Goal: Information Seeking & Learning: Check status

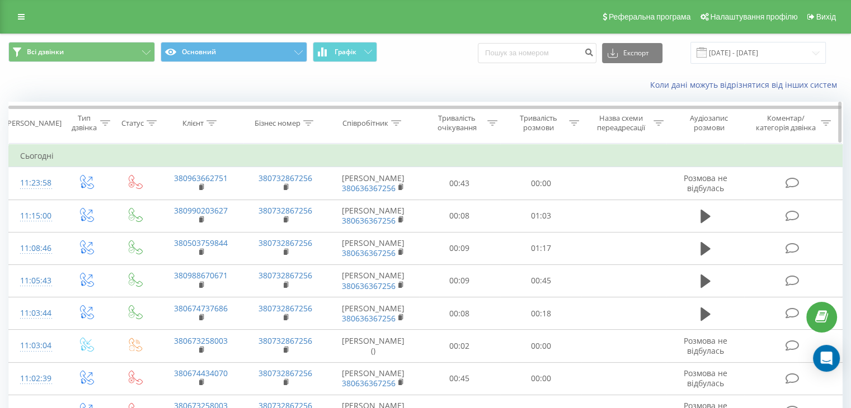
click at [575, 128] on div "Тривалість розмови" at bounding box center [544, 123] width 69 height 19
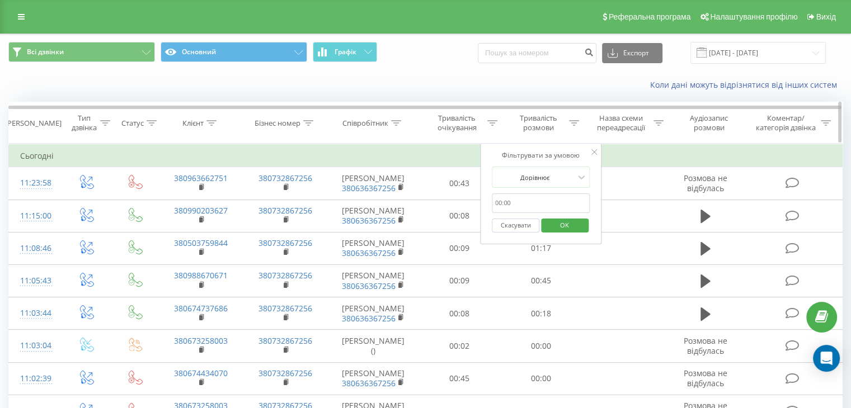
click at [573, 125] on div at bounding box center [574, 124] width 10 height 10
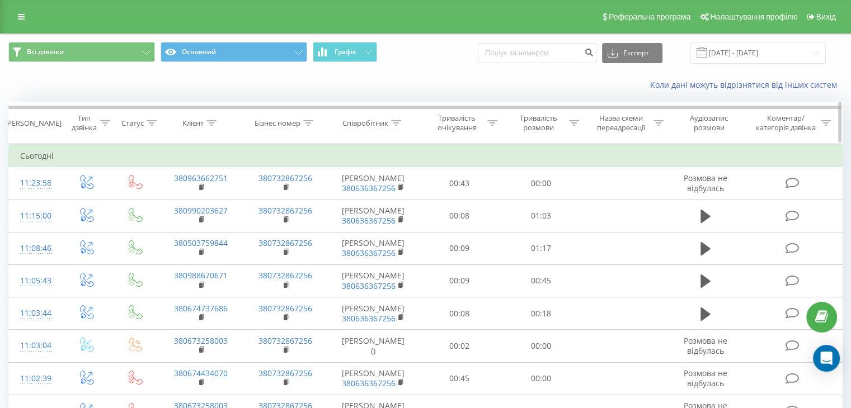
click at [572, 120] on icon at bounding box center [574, 123] width 10 height 6
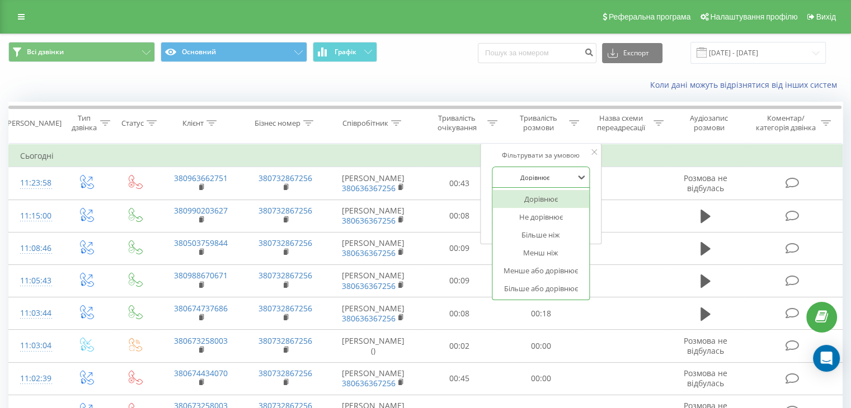
click at [551, 178] on div at bounding box center [534, 177] width 79 height 11
click at [542, 236] on div "Більше ніж" at bounding box center [540, 235] width 97 height 18
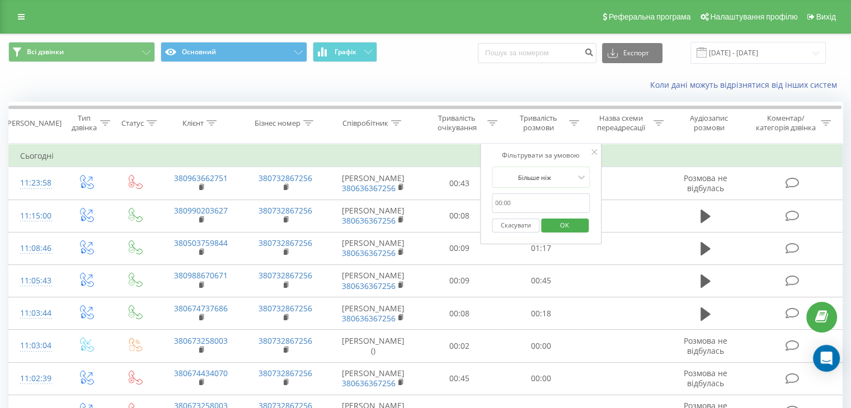
click at [535, 202] on input "text" at bounding box center [541, 204] width 98 height 20
type input "59"
click at [558, 225] on span "OK" at bounding box center [564, 225] width 31 height 17
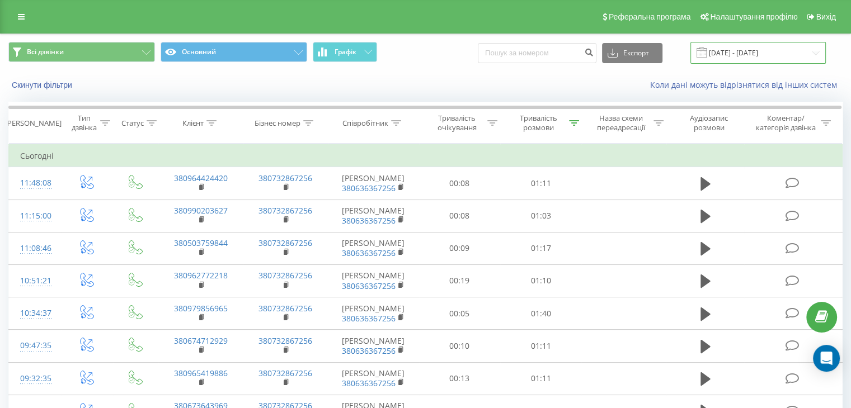
click at [797, 57] on input "[DATE] - [DATE]" at bounding box center [757, 53] width 135 height 22
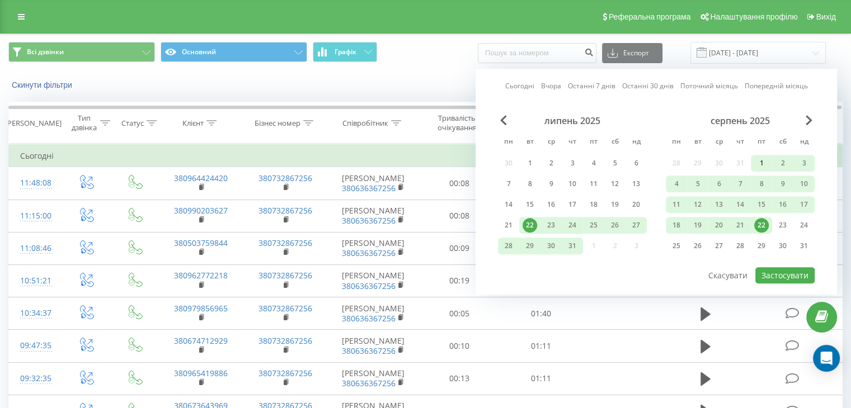
click at [765, 159] on div "1" at bounding box center [761, 163] width 15 height 15
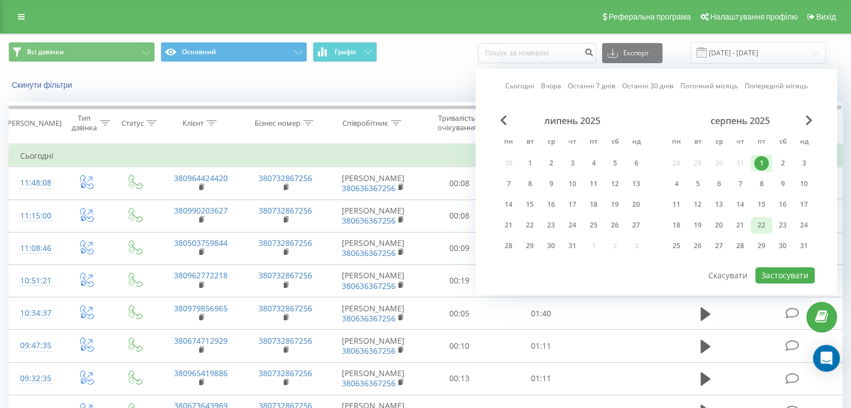
click at [761, 222] on div "22" at bounding box center [761, 225] width 15 height 15
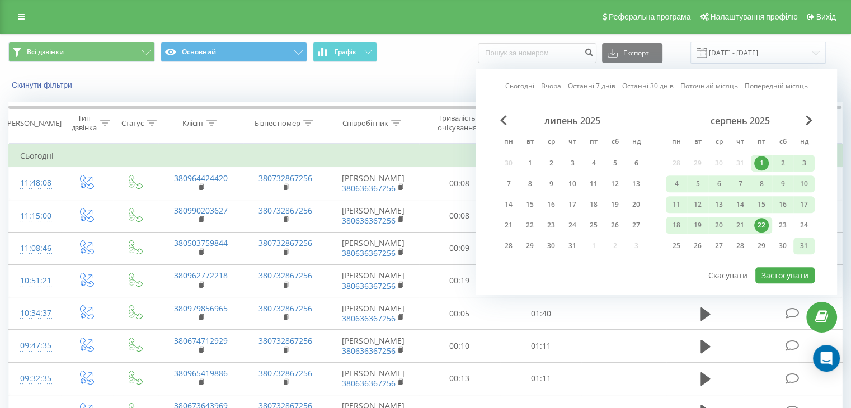
click at [803, 242] on div "31" at bounding box center [804, 246] width 15 height 15
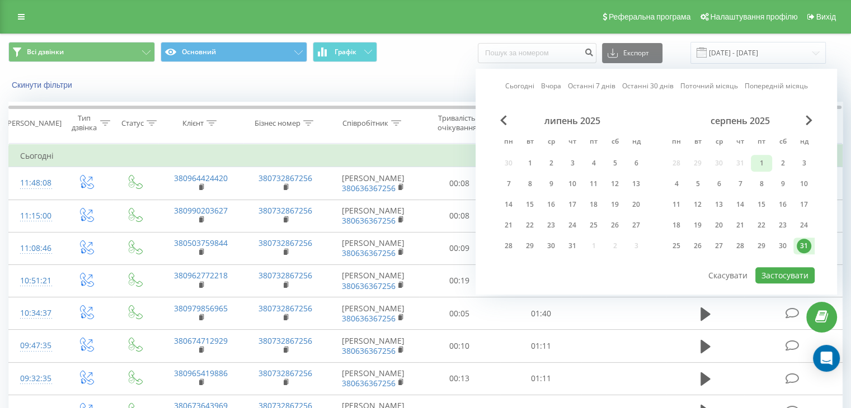
click at [768, 162] on div "1" at bounding box center [761, 163] width 15 height 15
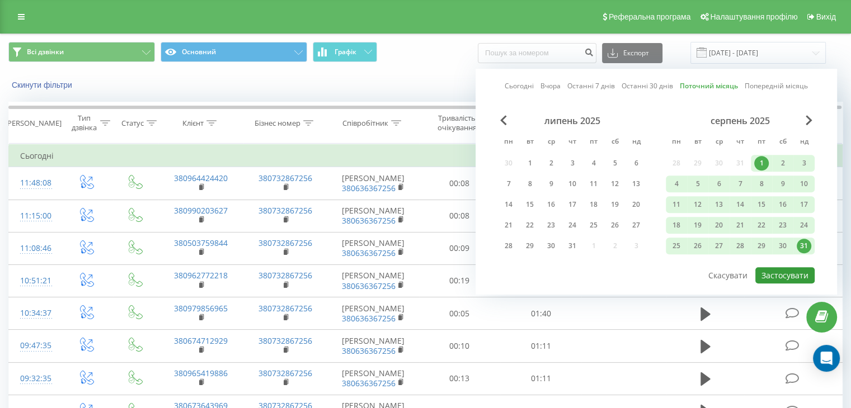
click at [776, 269] on button "Застосувати" at bounding box center [784, 275] width 59 height 16
type input "[DATE] - [DATE]"
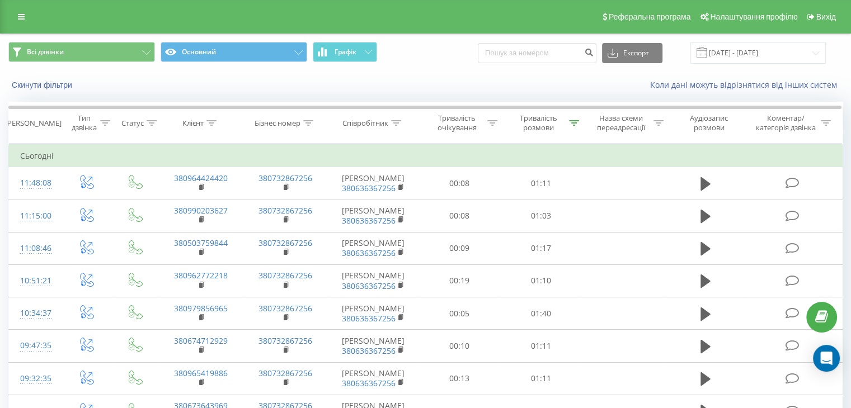
click at [462, 81] on div "Коли дані можуть відрізнятися вiд інших систем" at bounding box center [584, 84] width 531 height 11
